Goal: Information Seeking & Learning: Learn about a topic

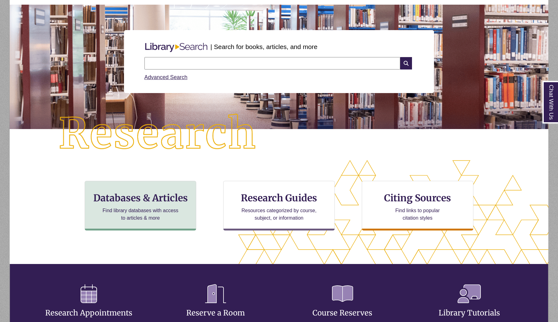
scroll to position [54, 0]
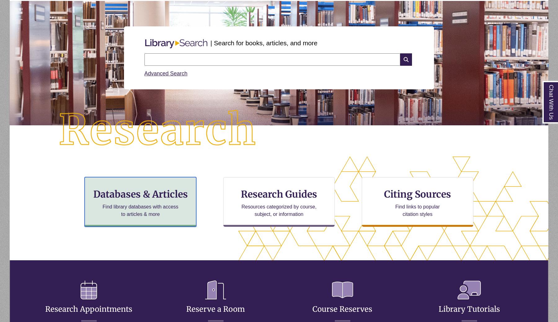
click at [150, 199] on h3 "Databases & Articles" at bounding box center [140, 194] width 101 height 12
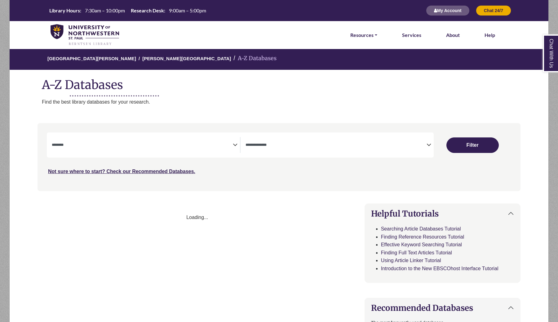
select select "Database Subject Filter"
select select "Database Types Filter"
select select "Database Subject Filter"
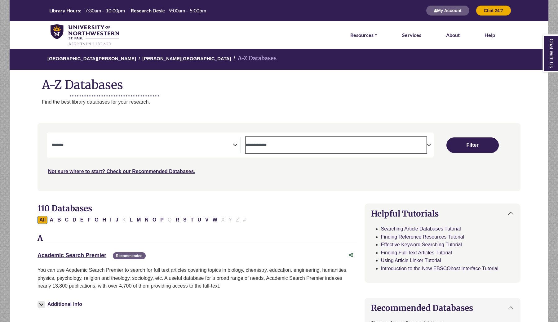
click at [426, 146] on textarea "Search" at bounding box center [336, 145] width 181 height 5
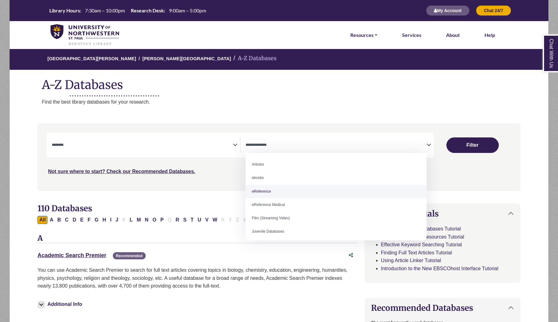
select select "*****"
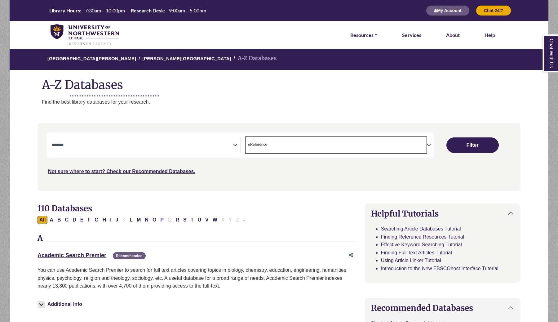
scroll to position [12, 0]
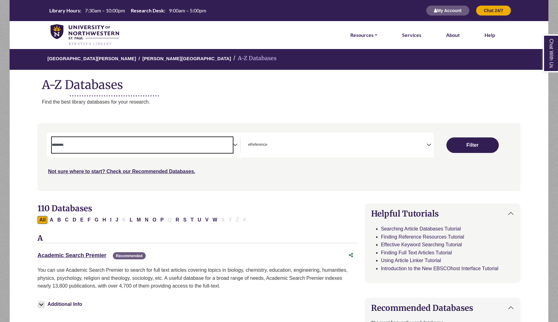
click at [146, 147] on textarea "Search" at bounding box center [142, 145] width 181 height 5
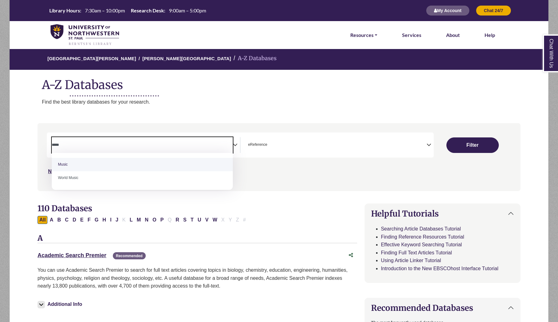
type textarea "*****"
select select "*****"
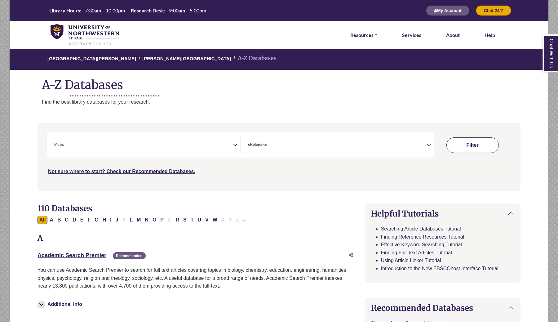
click at [487, 141] on button "Filter" at bounding box center [473, 145] width 52 height 16
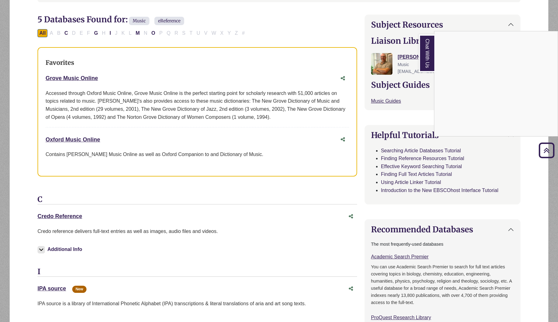
scroll to position [187, 0]
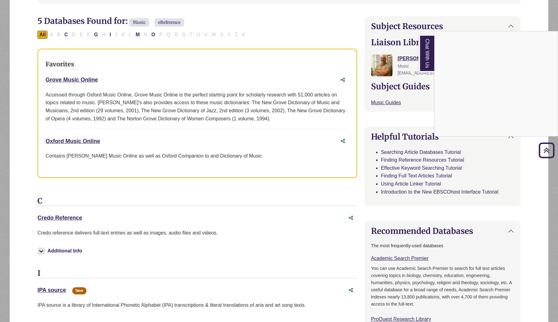
click at [63, 219] on div "Chat With Us" at bounding box center [279, 161] width 558 height 322
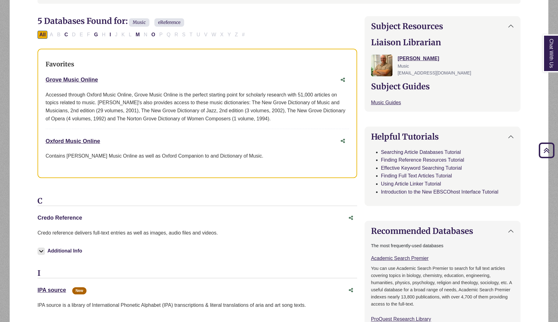
click at [63, 219] on link "Credo Reference This link opens in a new window" at bounding box center [60, 218] width 45 height 6
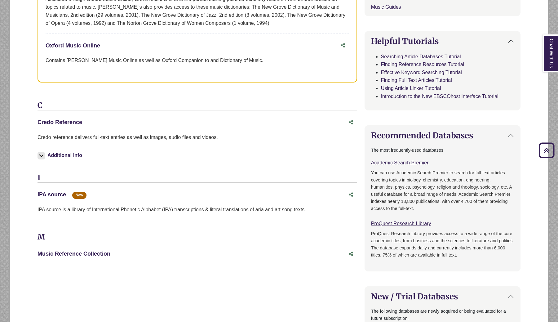
scroll to position [288, 0]
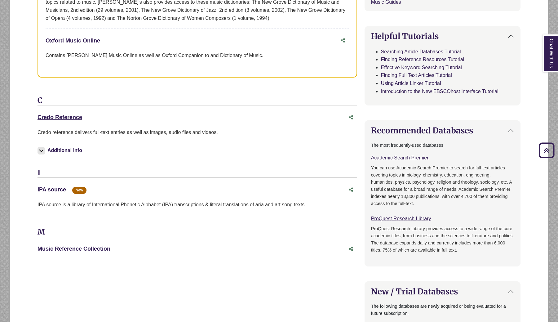
click at [60, 190] on link "IPA source This link opens in a new window" at bounding box center [52, 189] width 29 height 6
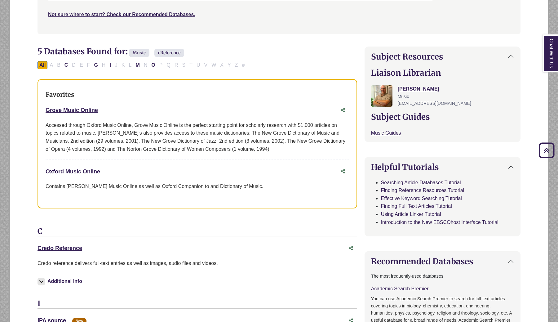
scroll to position [0, 0]
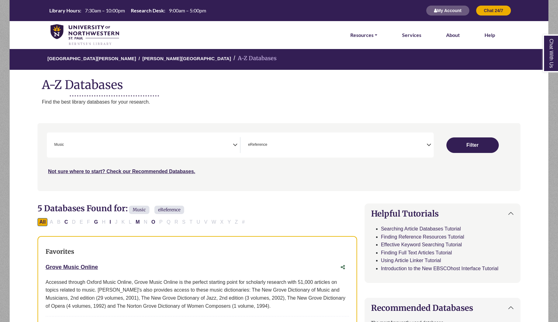
select select "Database Subject Filter"
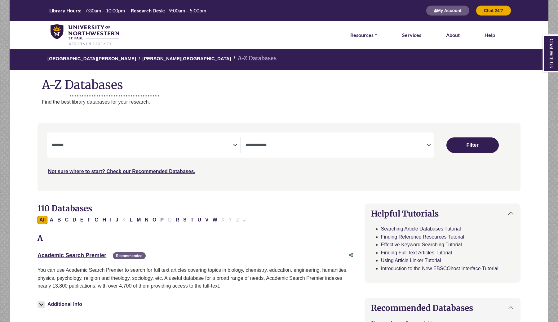
click at [90, 148] on textarea "Search" at bounding box center [142, 145] width 181 height 5
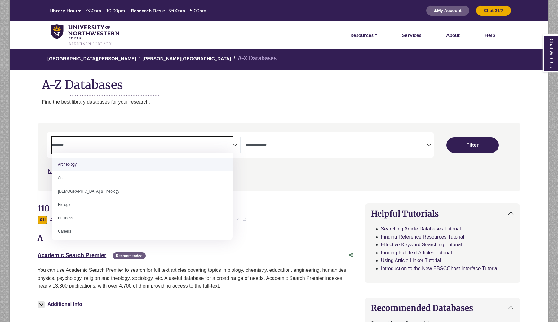
click at [331, 147] on textarea "Search" at bounding box center [336, 145] width 181 height 5
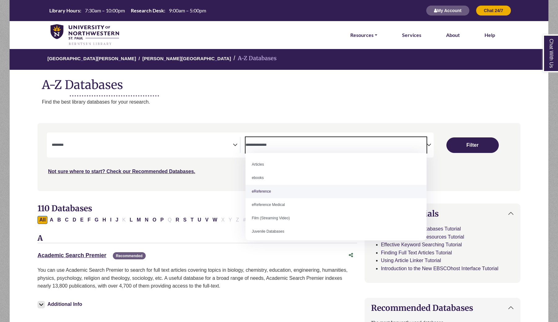
select select "*****"
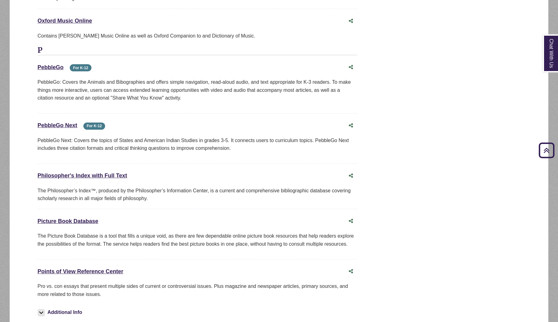
scroll to position [3994, 0]
click at [77, 268] on link "Points of View Reference Center This link opens in a new window" at bounding box center [81, 271] width 86 height 6
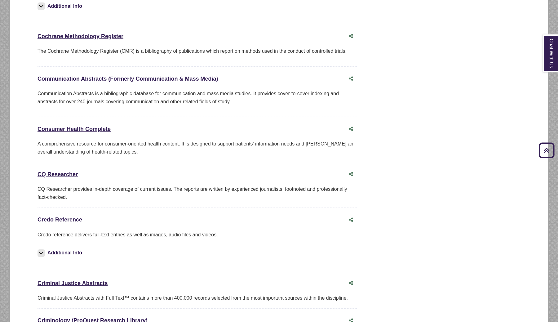
scroll to position [1299, 0]
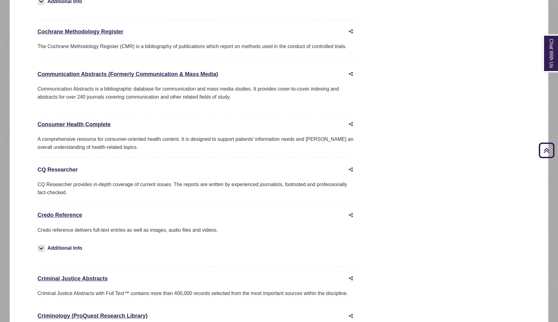
click at [64, 167] on link "CQ Researcher This link opens in a new window" at bounding box center [58, 170] width 40 height 6
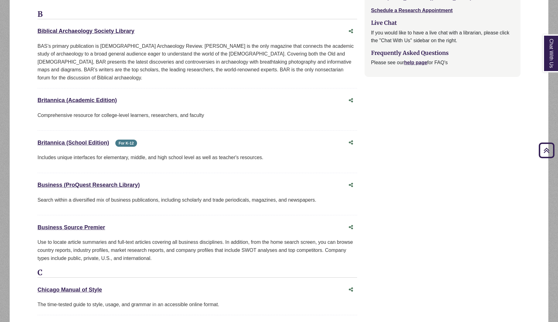
scroll to position [528, 0]
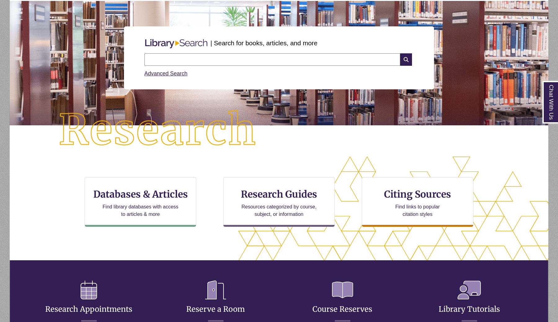
click at [190, 65] on input "text" at bounding box center [272, 59] width 256 height 12
type input "**********"
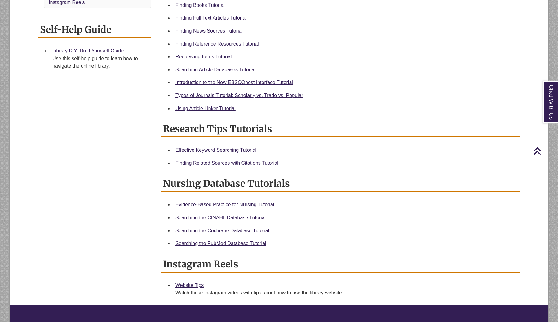
scroll to position [235, 0]
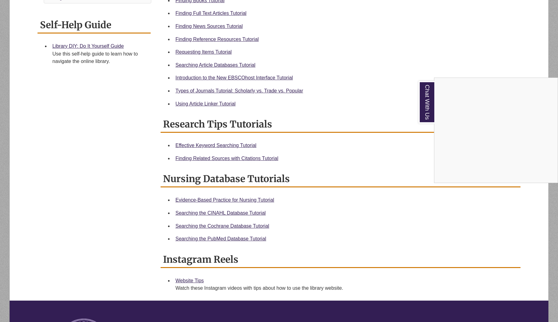
click at [201, 158] on div "Chat With Us" at bounding box center [279, 161] width 558 height 322
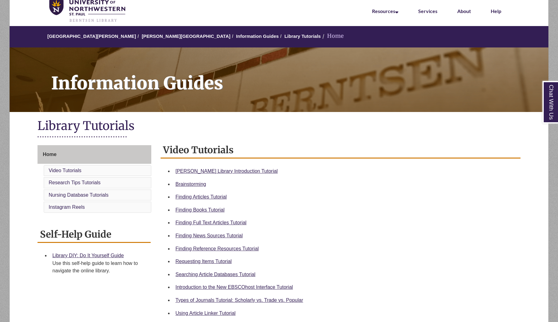
scroll to position [30, 0]
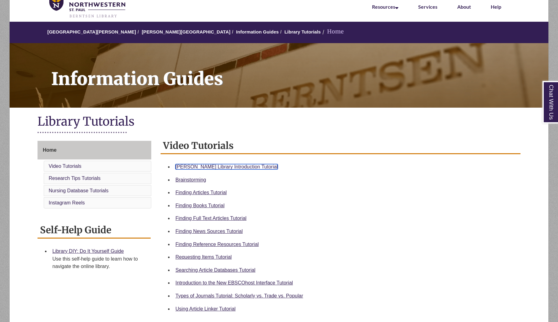
click at [210, 168] on link "Berntsen Library Introduction Tutorial" at bounding box center [227, 166] width 102 height 5
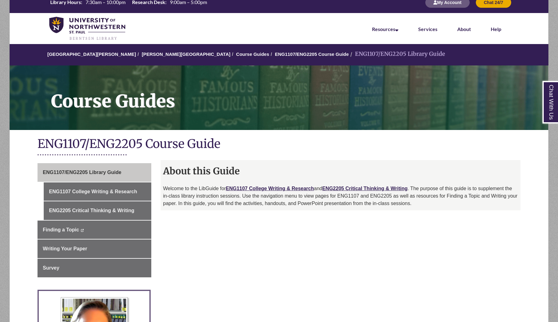
scroll to position [11, 0]
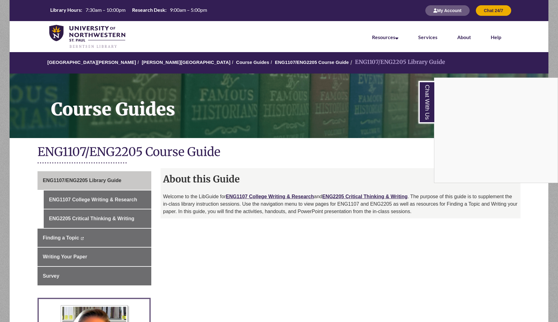
click at [100, 201] on div "Chat With Us" at bounding box center [279, 161] width 558 height 322
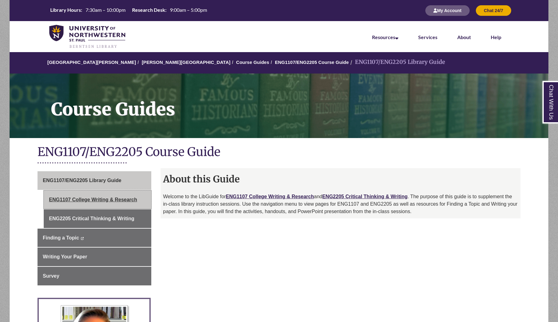
click at [100, 199] on link "ENG1107 College Writing & Research" at bounding box center [98, 199] width 108 height 19
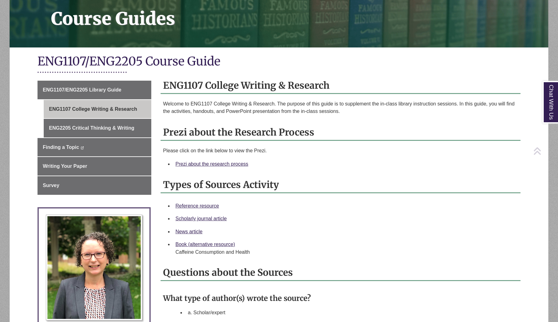
scroll to position [97, 0]
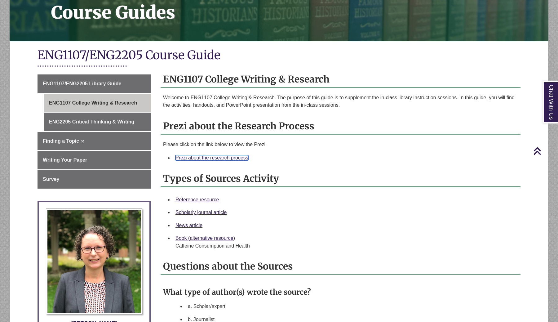
click at [228, 158] on link "Prezi about the research process" at bounding box center [212, 157] width 73 height 5
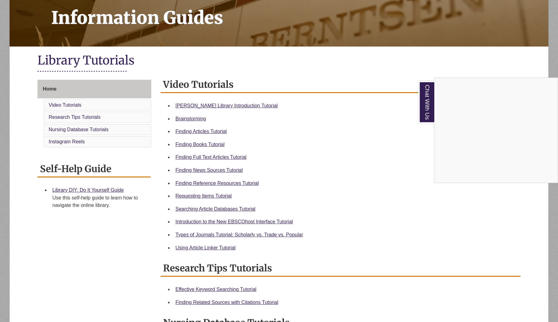
scroll to position [92, 0]
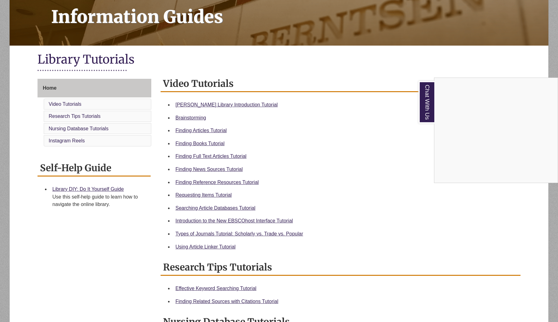
click at [201, 131] on div "Chat With Us" at bounding box center [279, 161] width 558 height 322
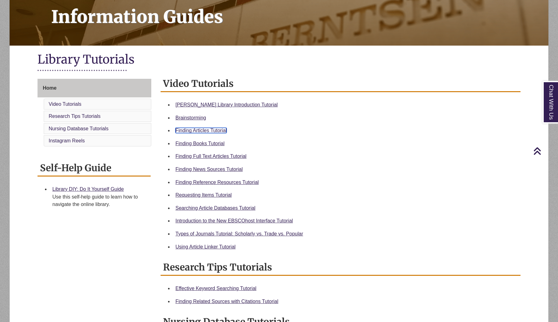
click at [201, 131] on link "Finding Articles Tutorial" at bounding box center [201, 130] width 51 height 5
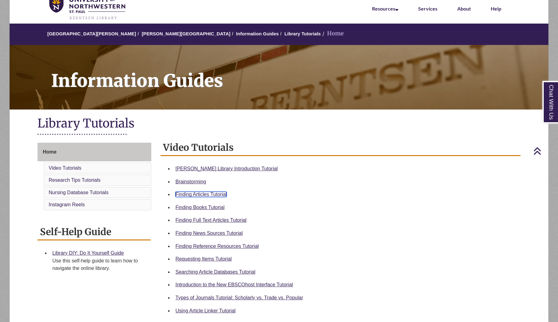
scroll to position [0, 0]
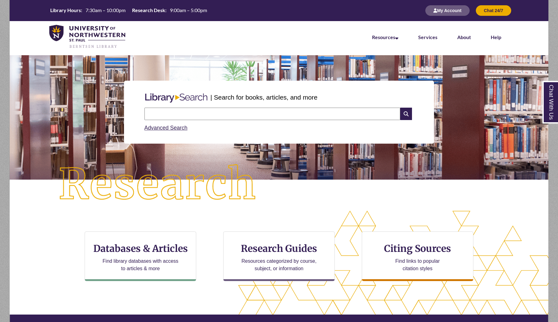
click at [237, 111] on input "text" at bounding box center [272, 114] width 256 height 12
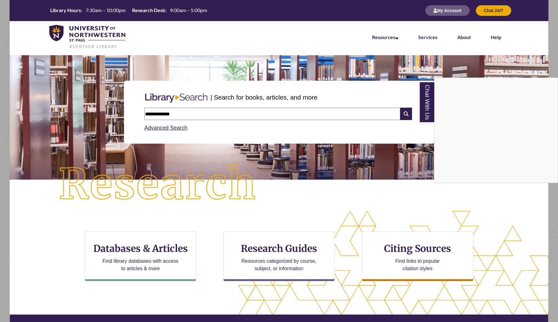
type input "**********"
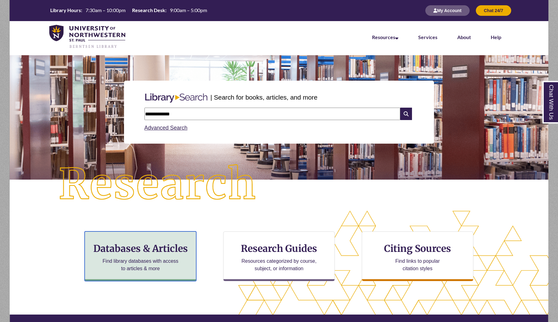
click at [125, 267] on p "Find library databases with access to articles & more" at bounding box center [140, 264] width 81 height 15
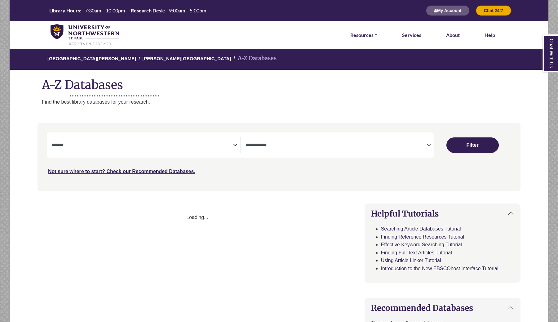
select select "Database Subject Filter"
select select "Database Types Filter"
select select "Database Subject Filter"
select select "Database Types Filter"
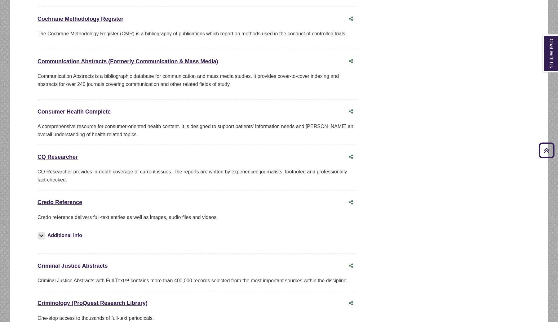
scroll to position [1326, 0]
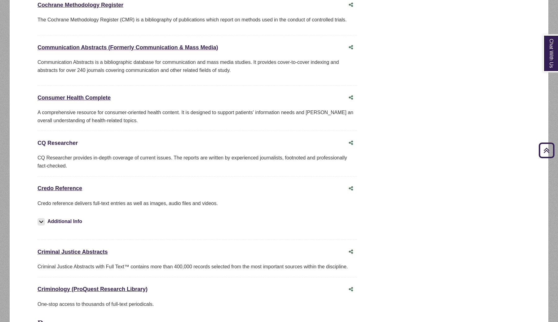
click at [57, 140] on link "CQ Researcher This link opens in a new window" at bounding box center [58, 143] width 40 height 6
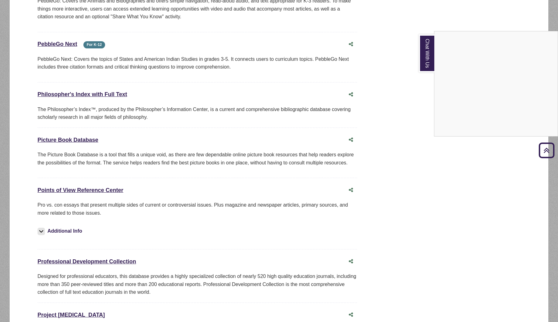
scroll to position [4089, 0]
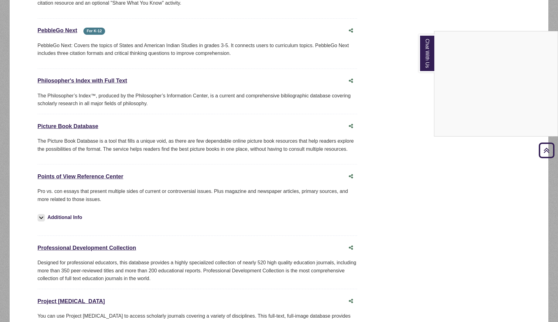
click at [90, 147] on div "Chat With Us" at bounding box center [279, 161] width 558 height 322
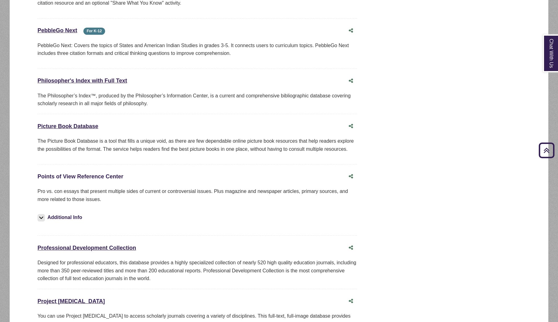
click at [96, 173] on link "Points of View Reference Center This link opens in a new window" at bounding box center [81, 176] width 86 height 6
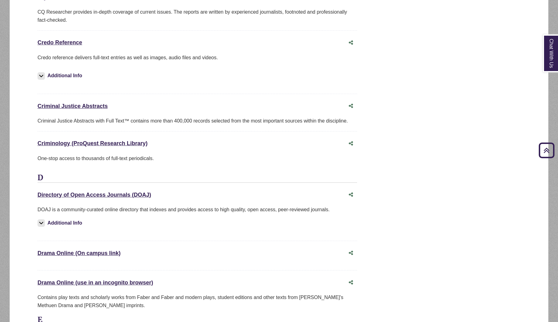
scroll to position [1457, 0]
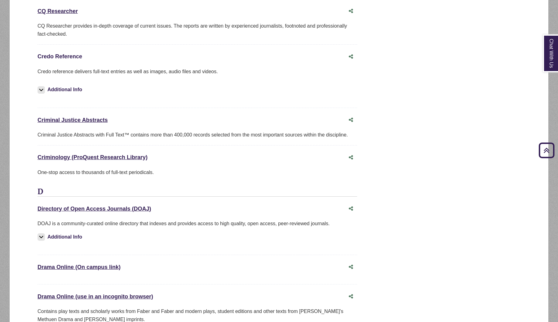
click at [60, 53] on link "Credo Reference This link opens in a new window" at bounding box center [60, 56] width 45 height 6
